Goal: Information Seeking & Learning: Stay updated

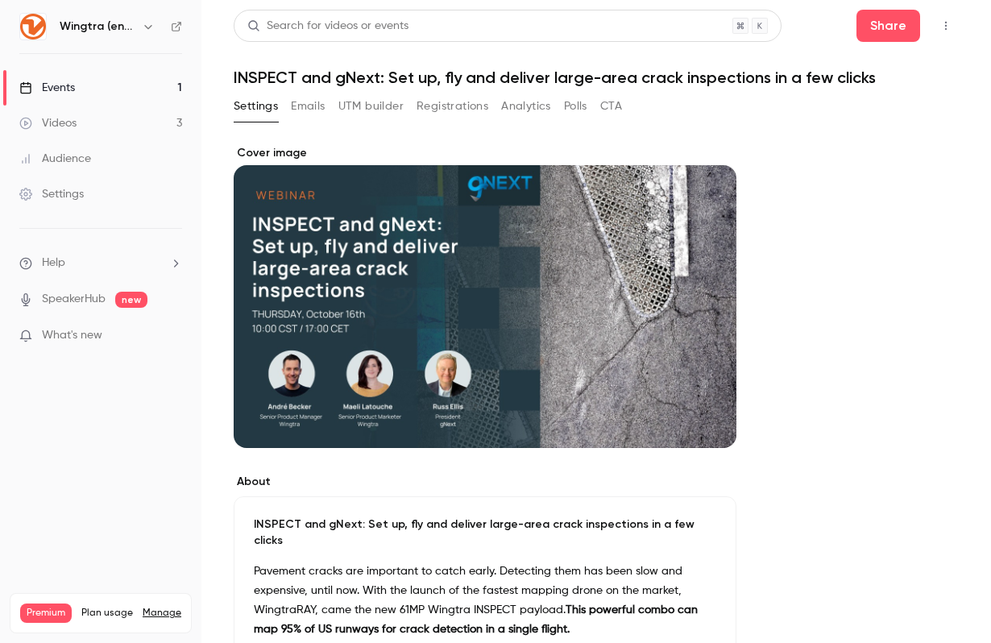
click at [92, 86] on link "Events 1" at bounding box center [100, 87] width 201 height 35
